Goal: Transaction & Acquisition: Purchase product/service

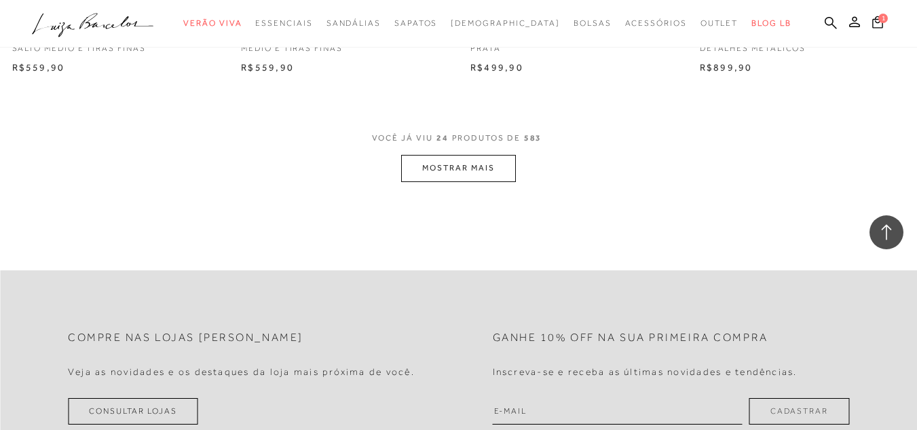
scroll to position [2604, 0]
click at [469, 168] on button "MOSTRAR MAIS" at bounding box center [458, 168] width 114 height 26
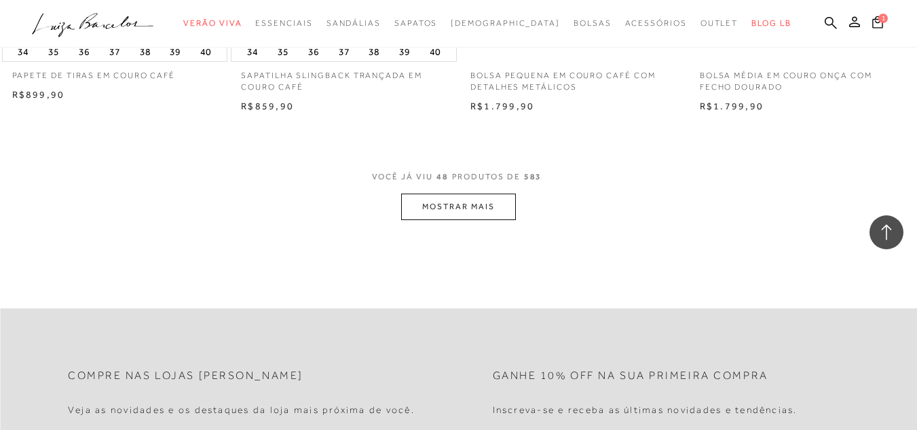
scroll to position [5161, 0]
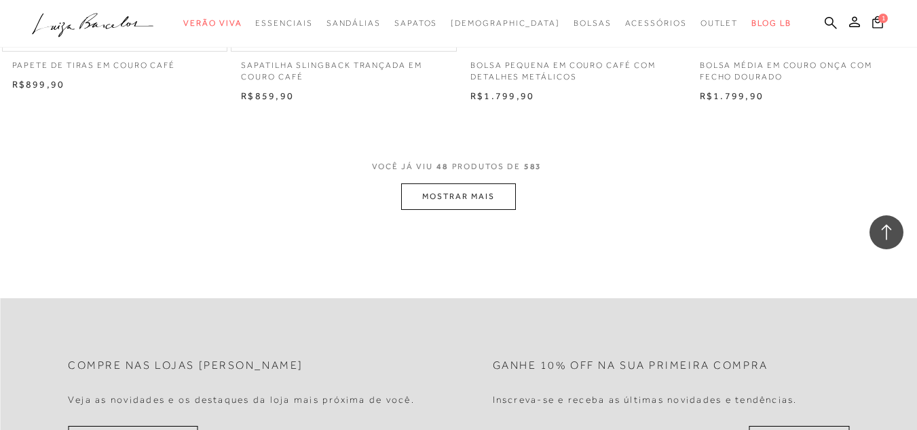
click at [479, 191] on button "MOSTRAR MAIS" at bounding box center [458, 196] width 114 height 26
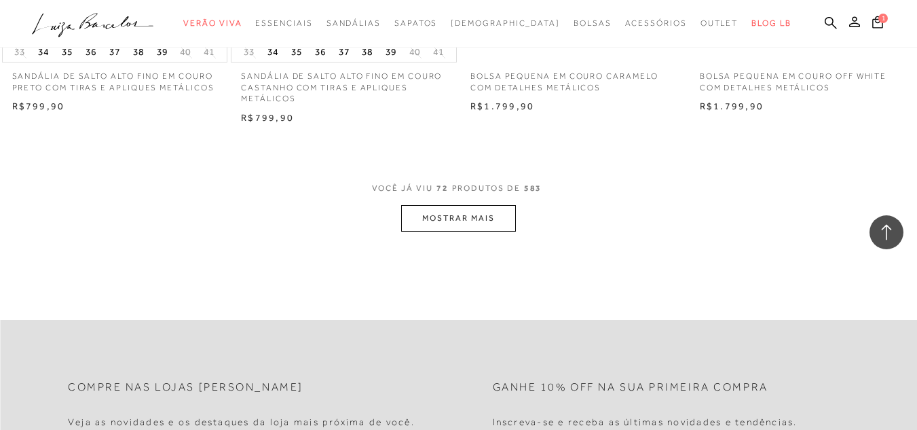
scroll to position [7739, 0]
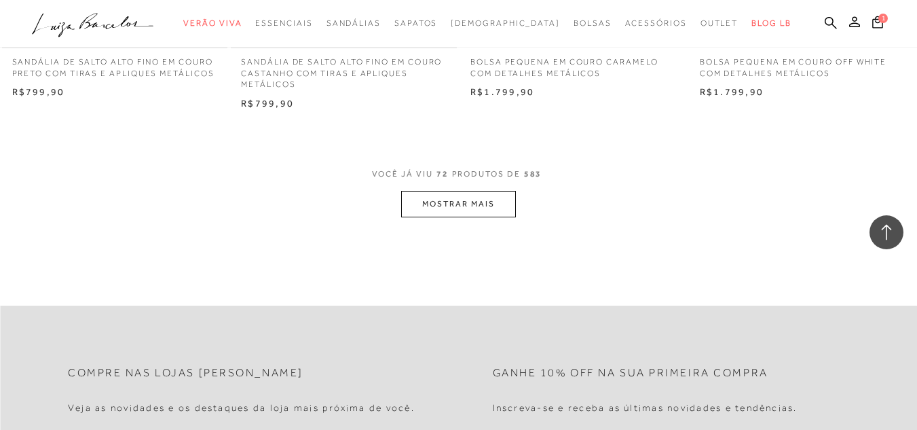
click at [479, 202] on button "MOSTRAR MAIS" at bounding box center [458, 204] width 114 height 26
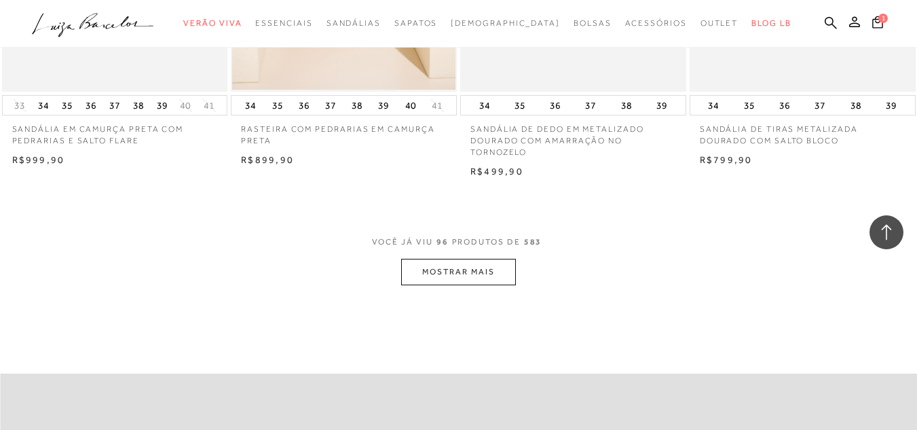
scroll to position [10276, 0]
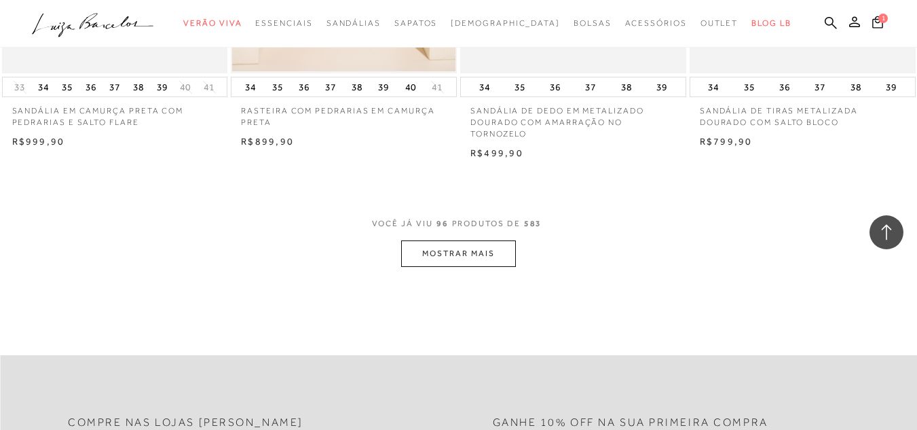
click at [488, 250] on button "MOSTRAR MAIS" at bounding box center [458, 253] width 114 height 26
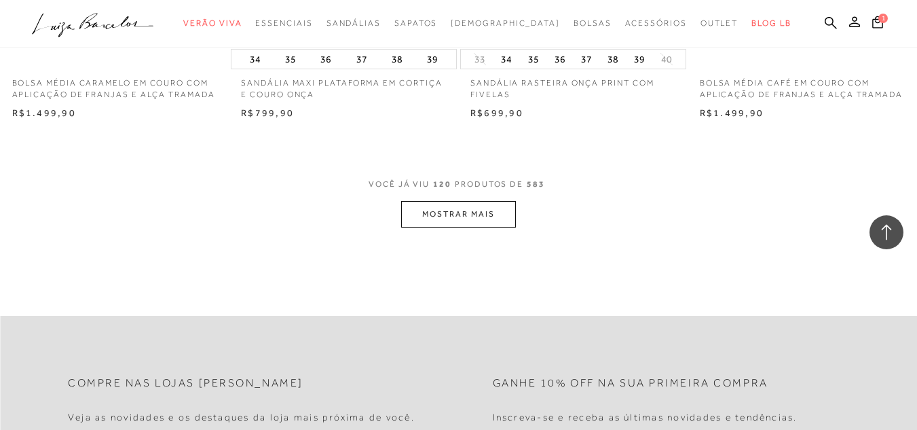
scroll to position [12901, 0]
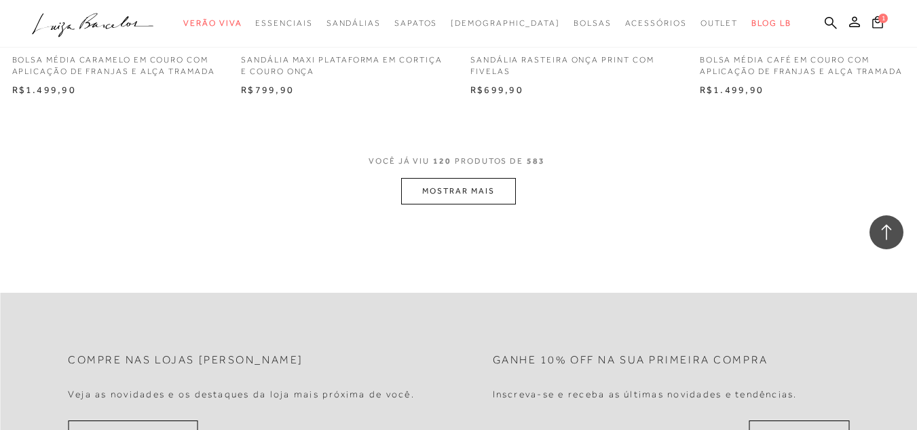
click at [482, 190] on button "MOSTRAR MAIS" at bounding box center [458, 191] width 114 height 26
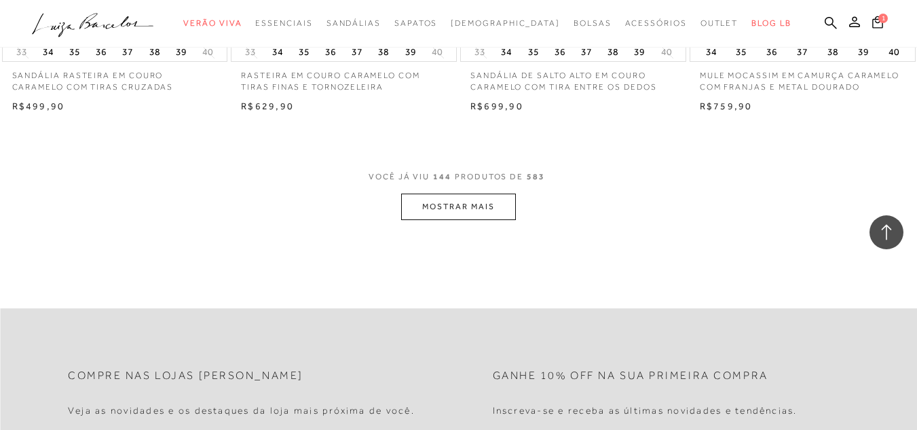
scroll to position [15525, 0]
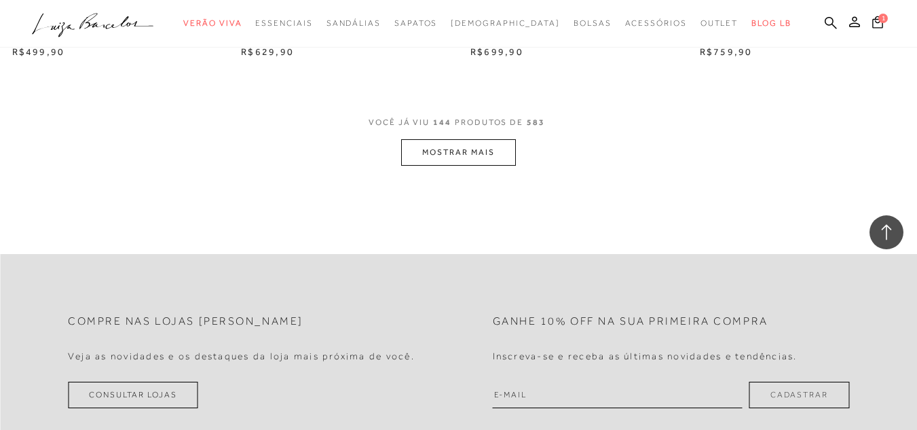
click at [473, 146] on button "MOSTRAR MAIS" at bounding box center [458, 152] width 114 height 26
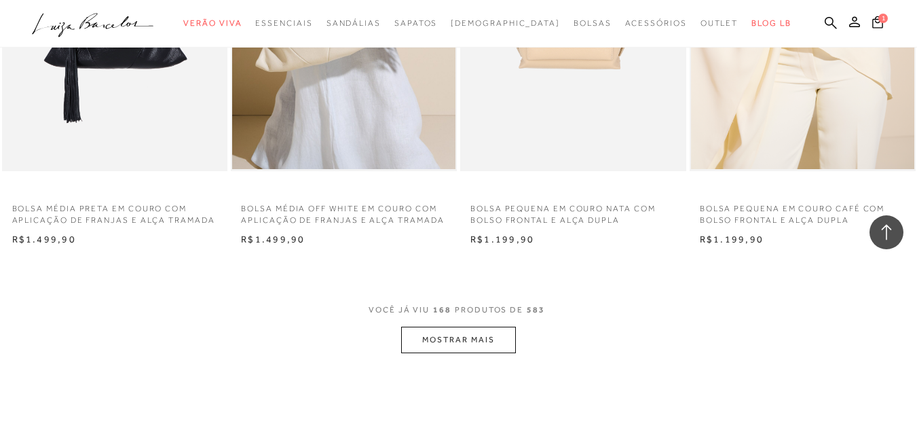
scroll to position [17964, 0]
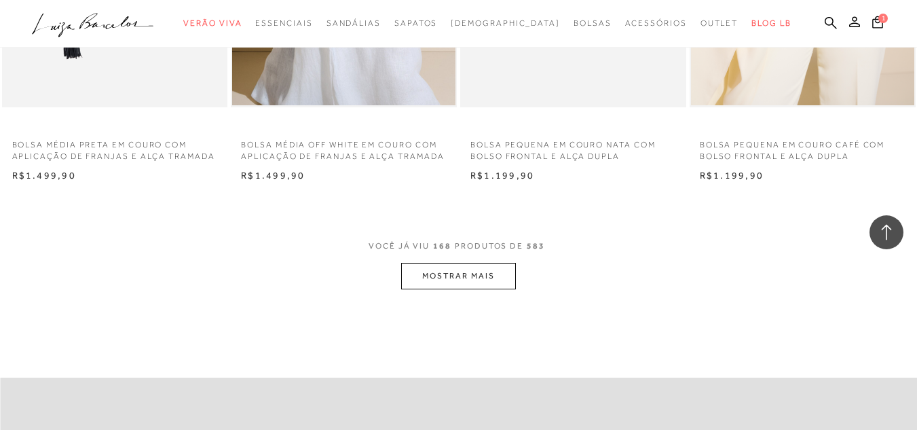
click at [472, 274] on button "MOSTRAR MAIS" at bounding box center [458, 276] width 114 height 26
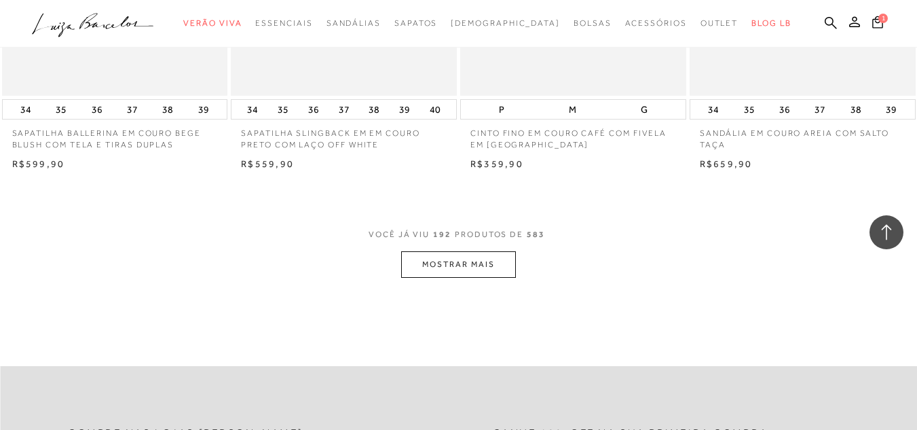
scroll to position [20645, 0]
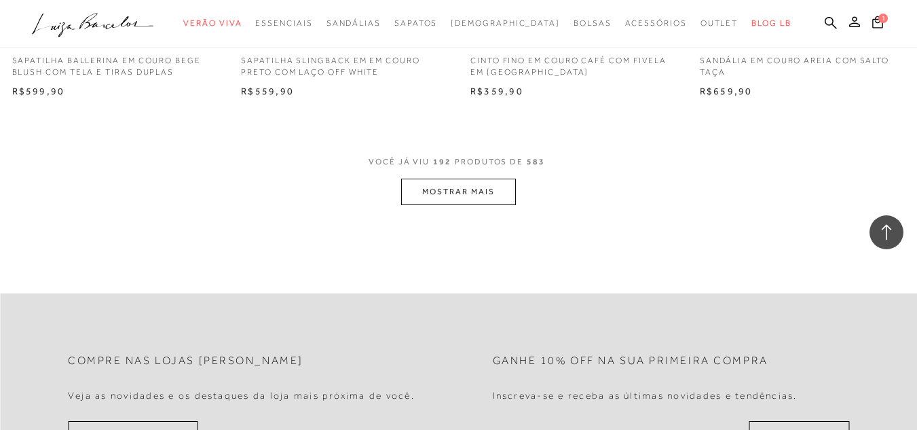
click at [458, 189] on button "MOSTRAR MAIS" at bounding box center [458, 192] width 114 height 26
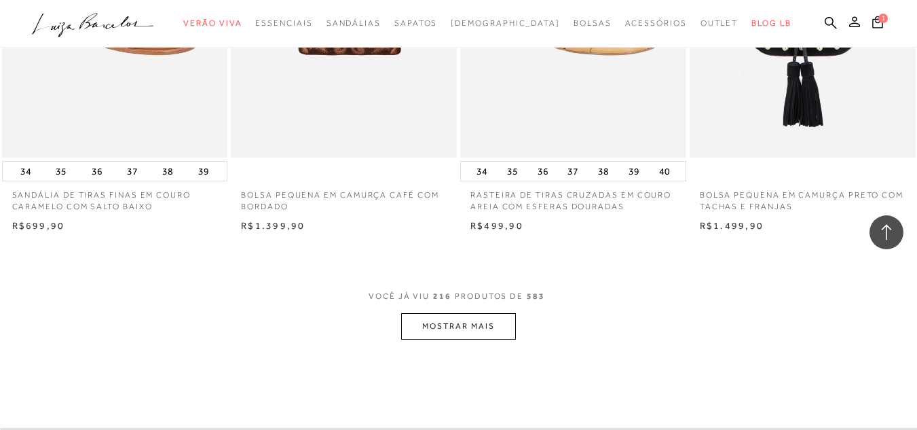
scroll to position [23208, 0]
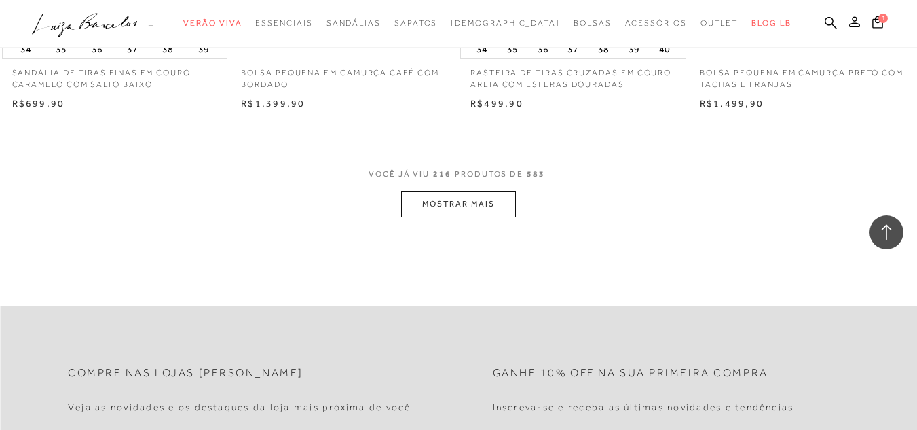
click at [477, 202] on button "MOSTRAR MAIS" at bounding box center [458, 204] width 114 height 26
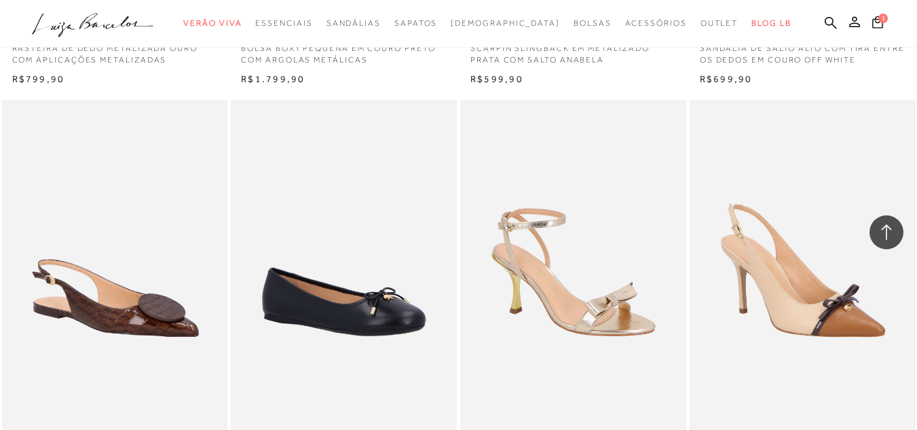
scroll to position [23794, 0]
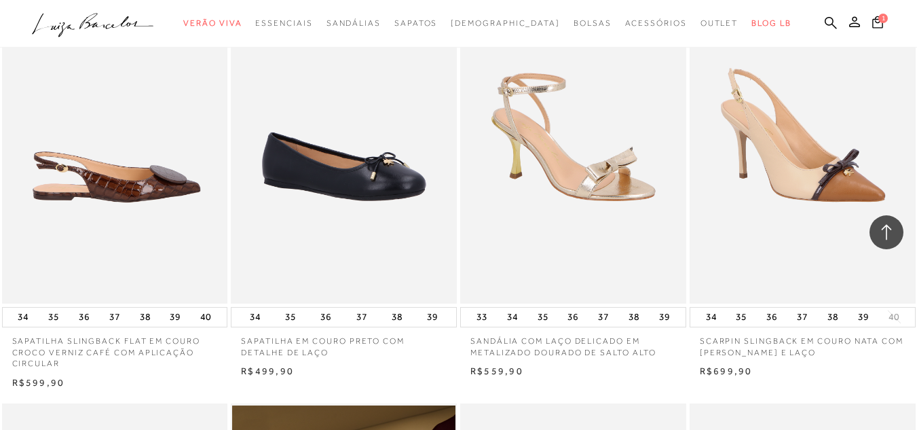
click at [116, 218] on img at bounding box center [115, 134] width 225 height 339
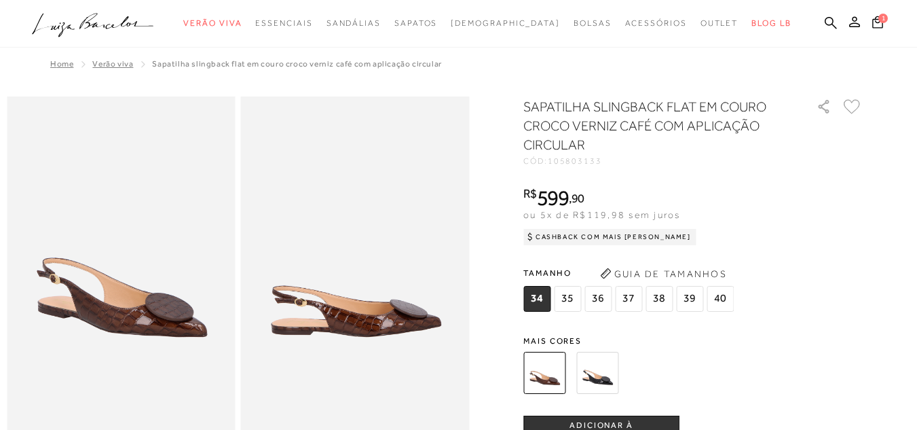
click at [611, 387] on img at bounding box center [597, 373] width 42 height 42
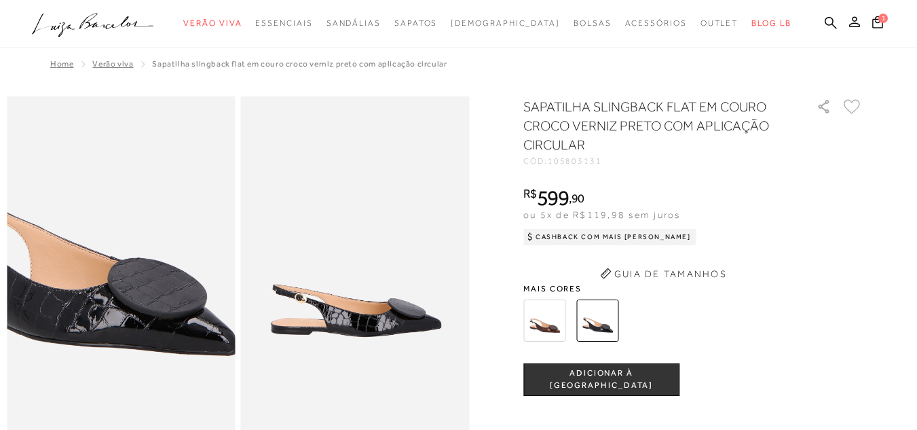
click at [177, 322] on img at bounding box center [63, 218] width 457 height 686
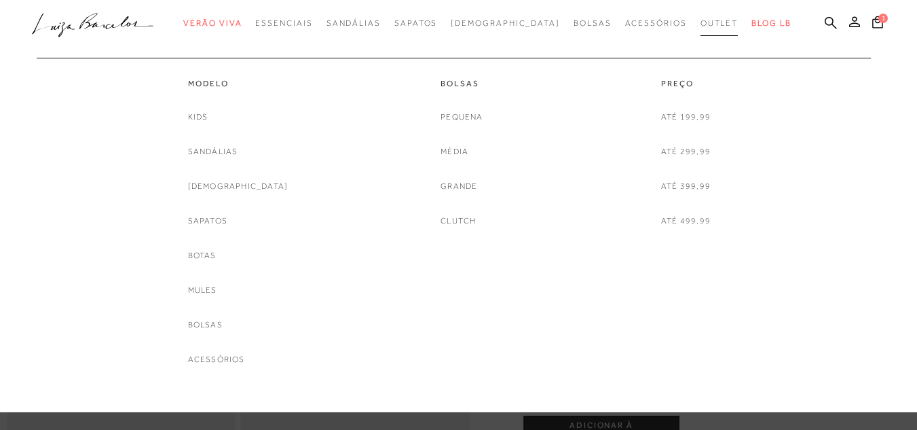
click at [700, 24] on span "Outlet" at bounding box center [719, 23] width 38 height 10
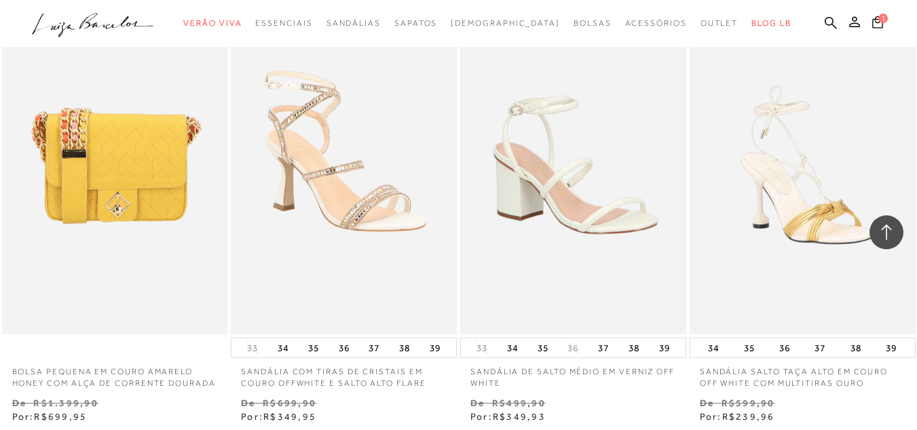
scroll to position [2445, 0]
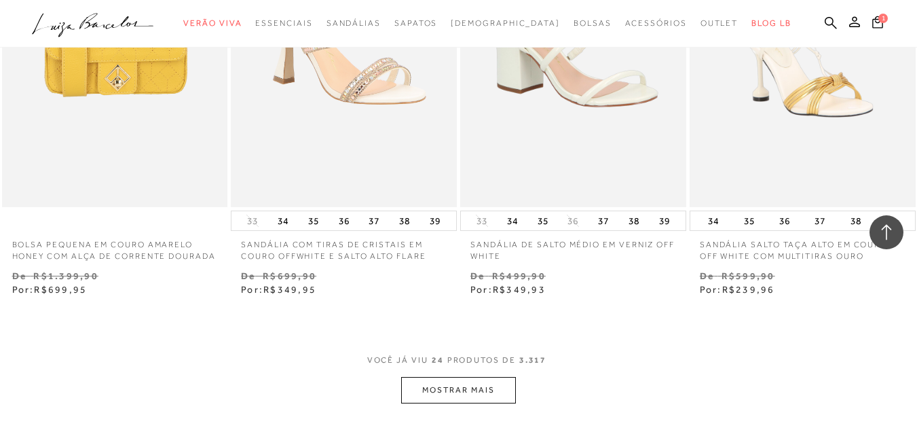
click at [472, 402] on button "MOSTRAR MAIS" at bounding box center [458, 390] width 114 height 26
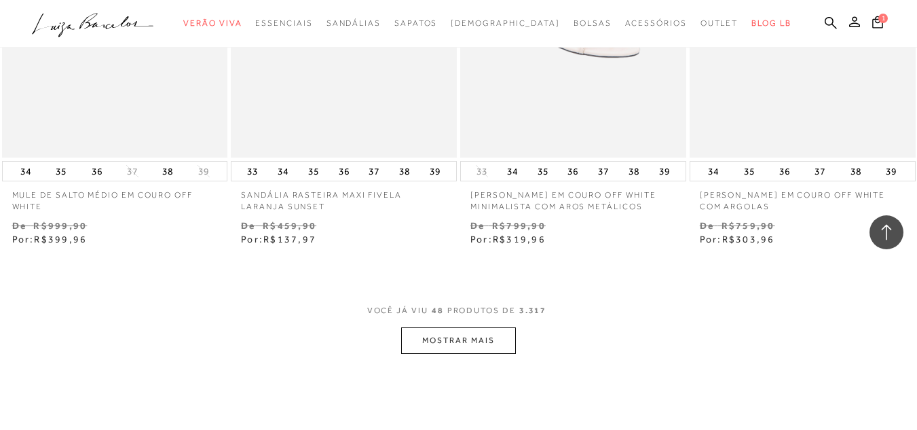
scroll to position [5153, 0]
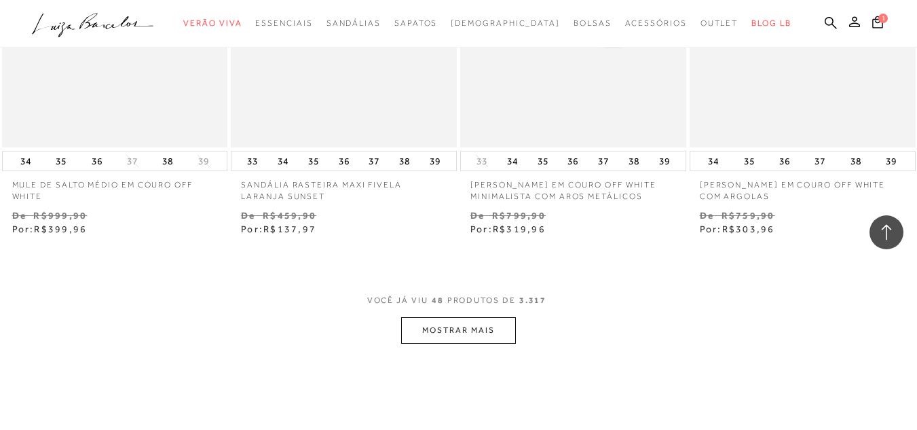
click at [486, 339] on button "MOSTRAR MAIS" at bounding box center [458, 330] width 114 height 26
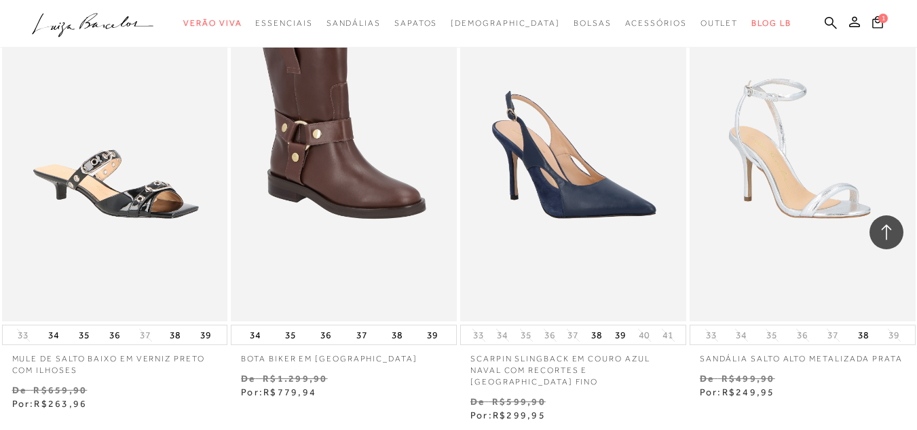
scroll to position [8025, 0]
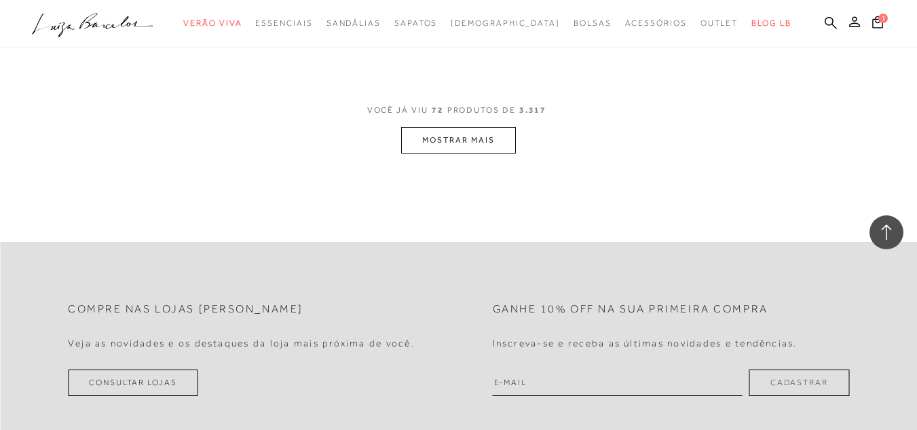
click at [459, 135] on button "MOSTRAR MAIS" at bounding box center [458, 140] width 114 height 26
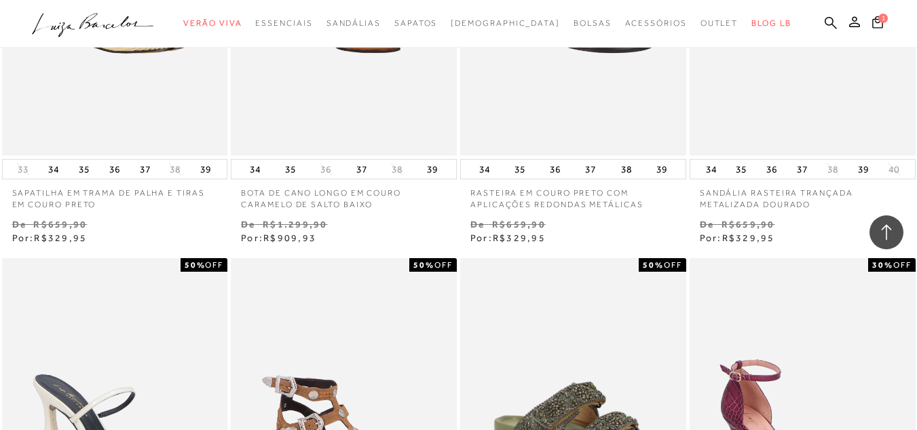
scroll to position [9527, 0]
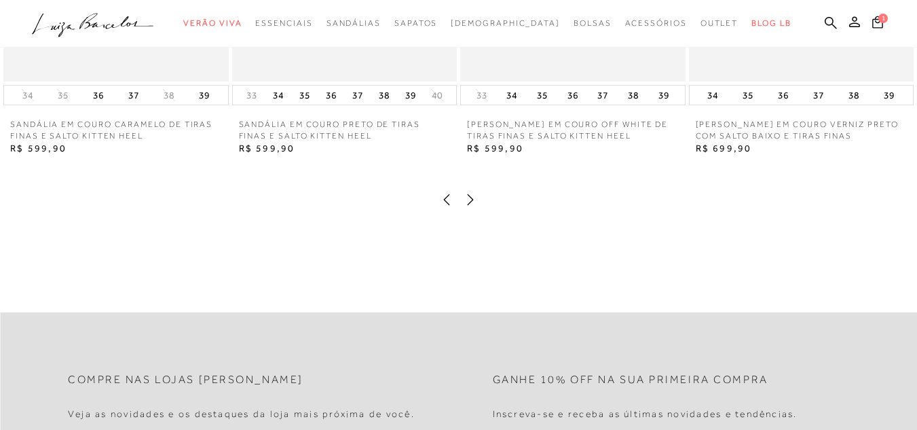
scroll to position [1478, 0]
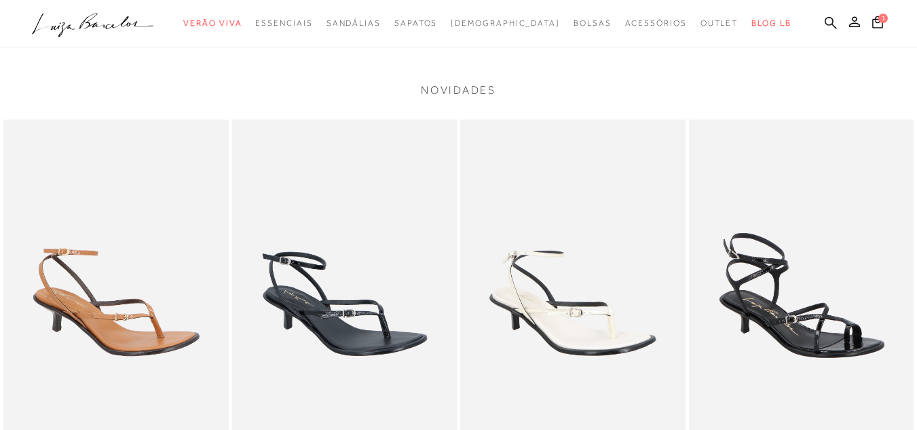
click at [327, 350] on img at bounding box center [344, 287] width 225 height 337
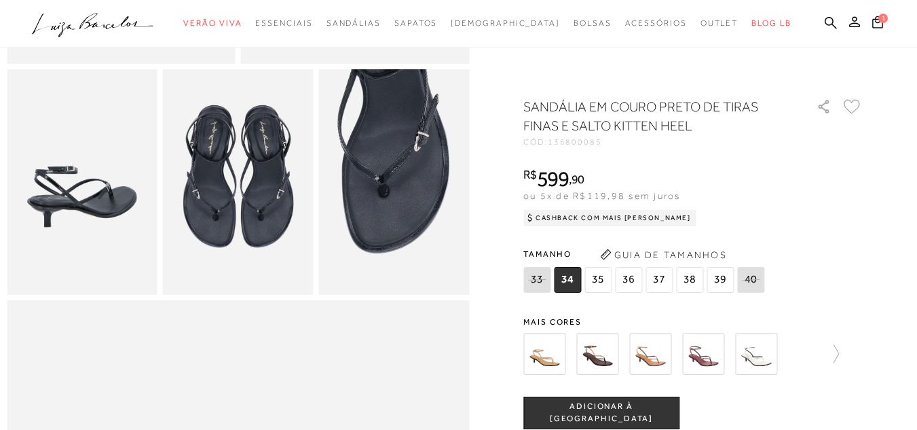
scroll to position [751, 0]
